Goal: Transaction & Acquisition: Purchase product/service

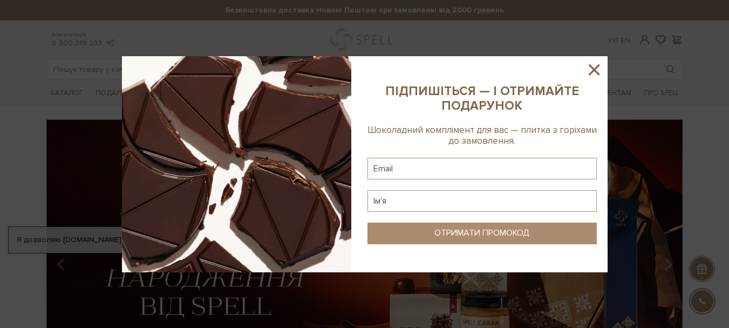
click at [596, 70] on icon at bounding box center [594, 69] width 18 height 18
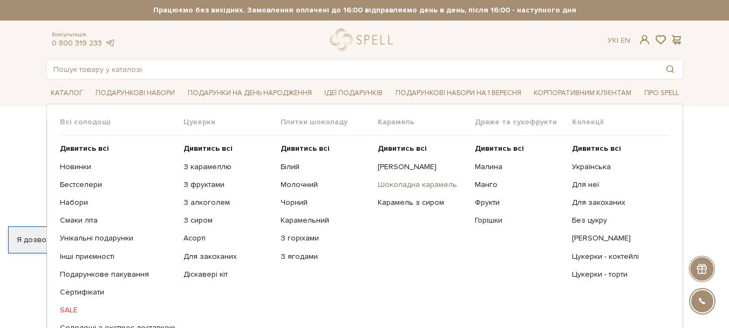
click at [385, 180] on link "Шоколадна карамель" at bounding box center [422, 185] width 89 height 10
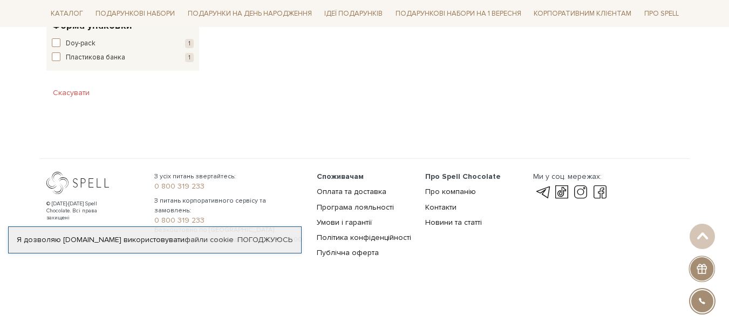
scroll to position [468, 0]
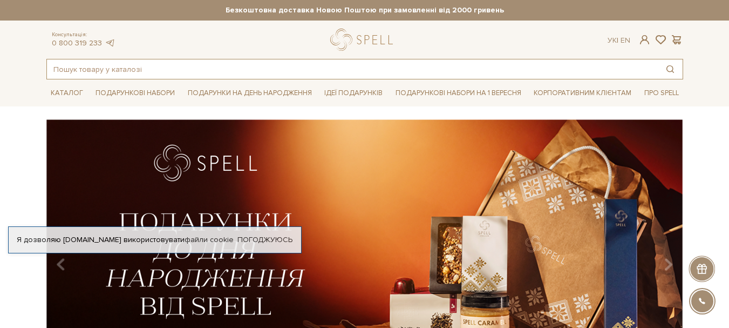
click at [583, 72] on input "text" at bounding box center [352, 68] width 611 height 19
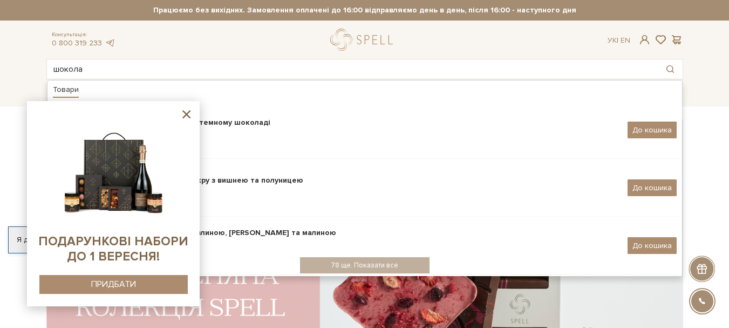
click at [187, 114] on icon at bounding box center [186, 114] width 8 height 8
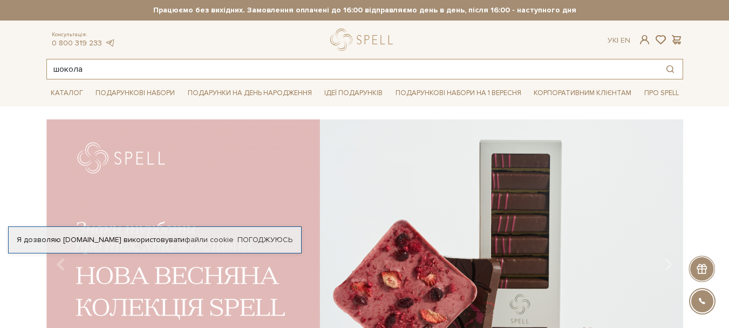
click at [173, 74] on input "шокола" at bounding box center [352, 68] width 611 height 19
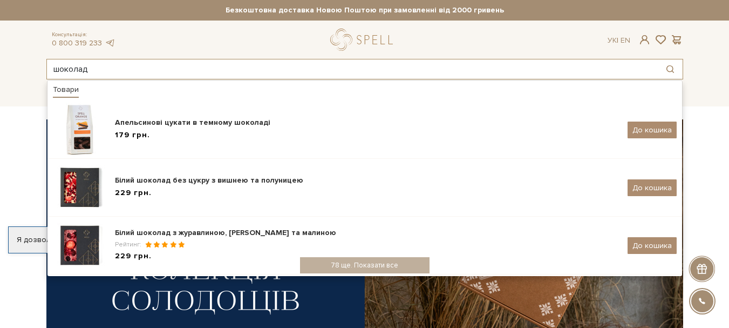
type input "шоколад"
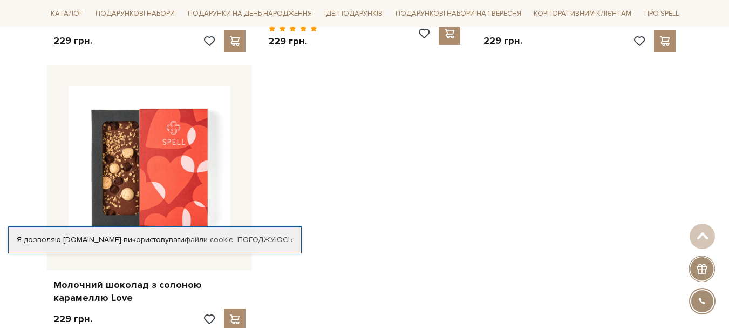
scroll to position [1673, 0]
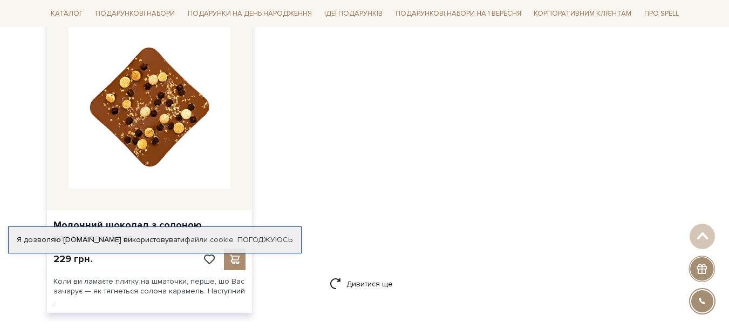
click at [199, 101] on img at bounding box center [150, 107] width 162 height 162
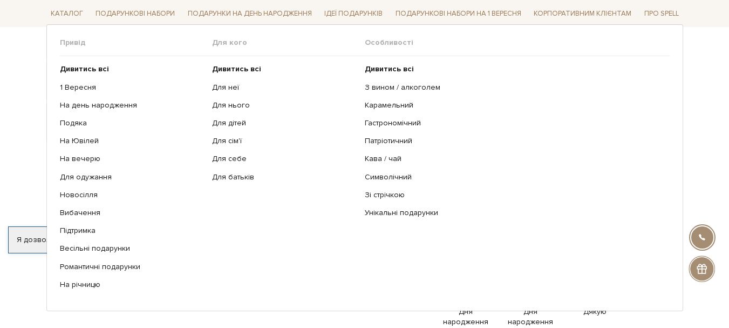
scroll to position [162, 0]
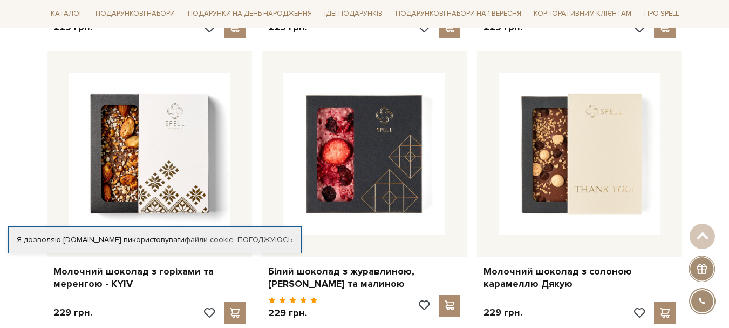
scroll to position [1403, 0]
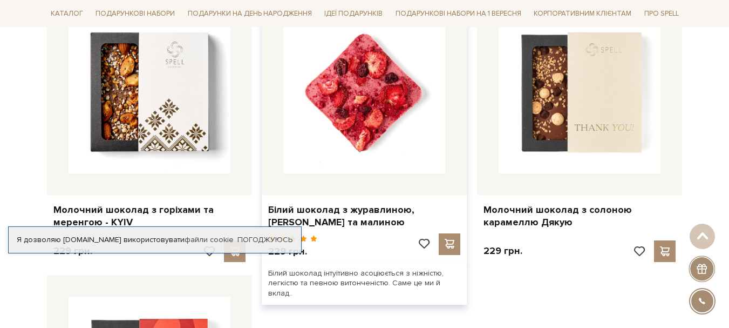
click at [419, 127] on img at bounding box center [364, 92] width 162 height 162
